Goal: Find specific page/section: Find specific page/section

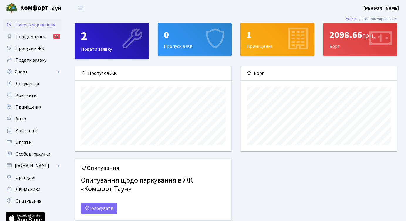
scroll to position [85, 156]
click at [21, 94] on span "Контакти" at bounding box center [26, 95] width 21 height 6
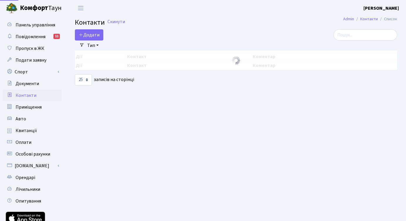
select select "25"
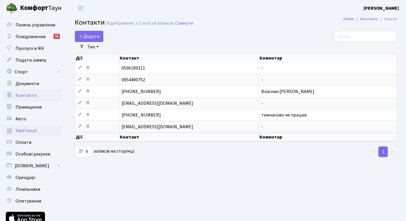
click at [21, 130] on span "Квитанції" at bounding box center [26, 130] width 21 height 6
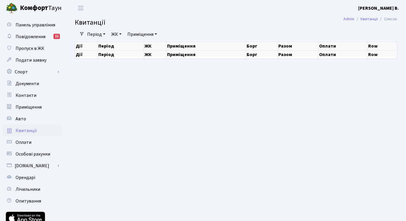
select select "25"
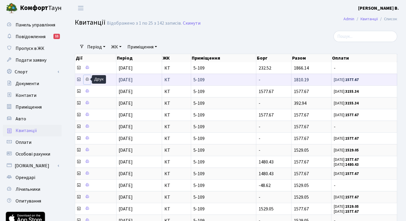
click at [87, 79] on icon at bounding box center [87, 79] width 4 height 4
